Goal: Information Seeking & Learning: Learn about a topic

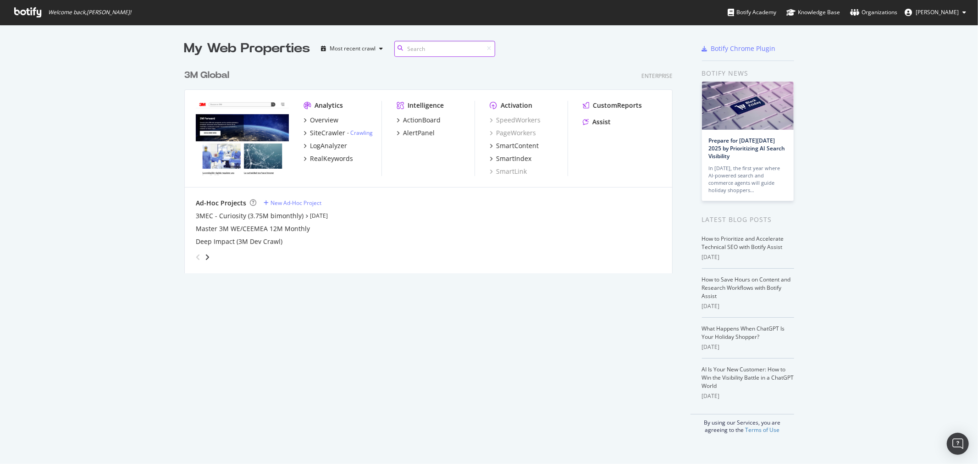
scroll to position [208, 488]
click at [729, 140] on link "Prepare for [DATE][DATE] 2025 by Prioritizing AI Search Visibility" at bounding box center [747, 148] width 77 height 23
click at [206, 74] on div "3M Global" at bounding box center [206, 75] width 45 height 13
